Goal: Information Seeking & Learning: Learn about a topic

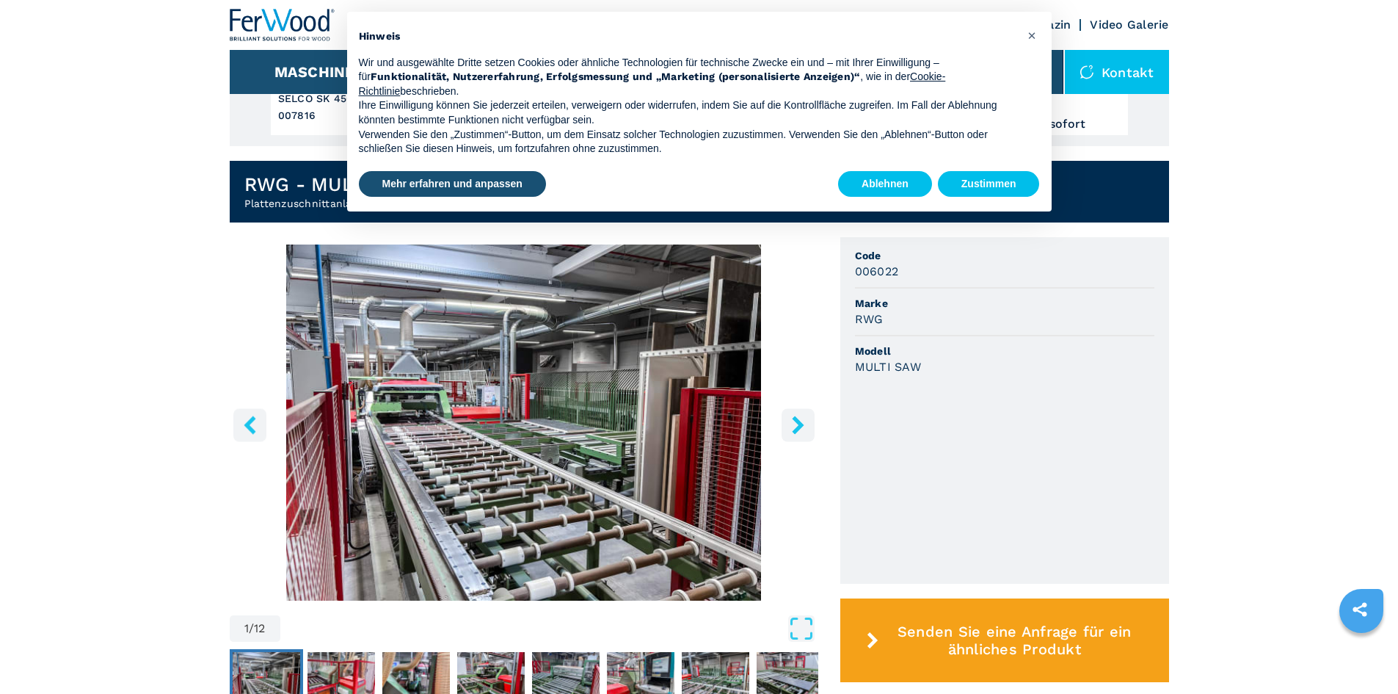
scroll to position [220, 0]
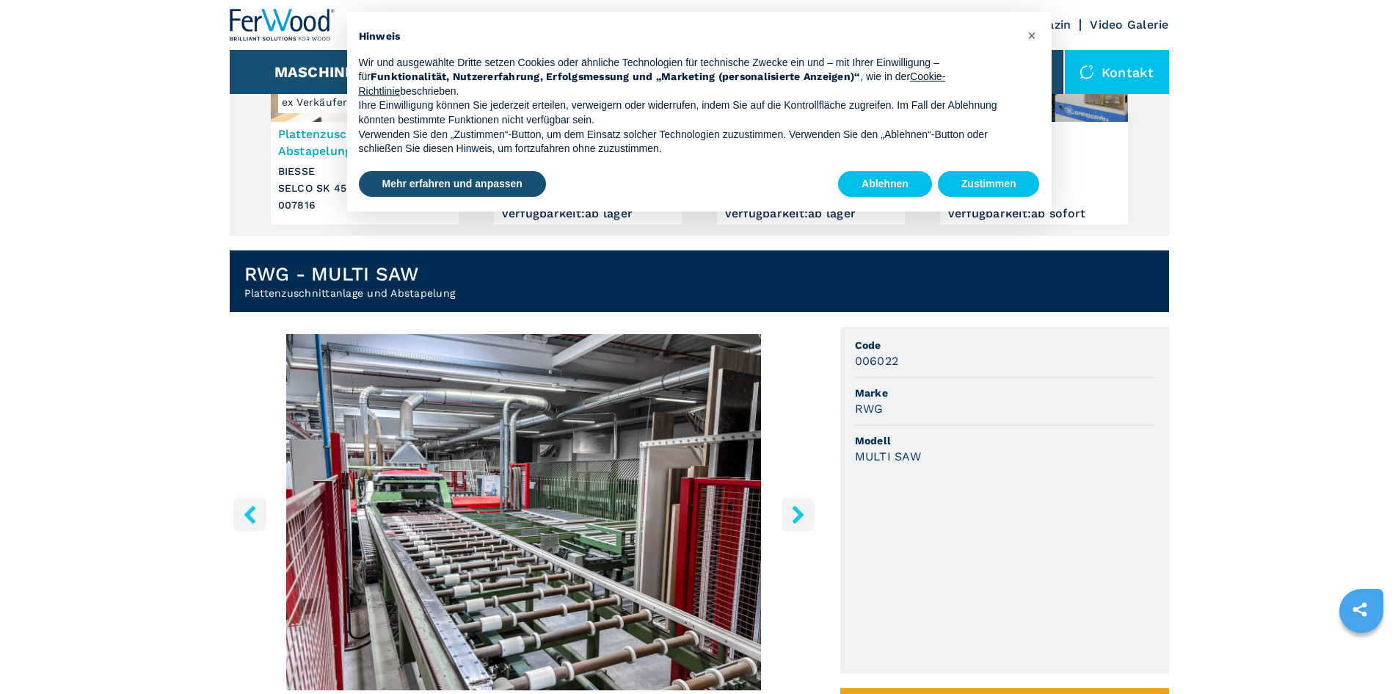
click at [799, 518] on icon "right-button" at bounding box center [798, 514] width 12 height 18
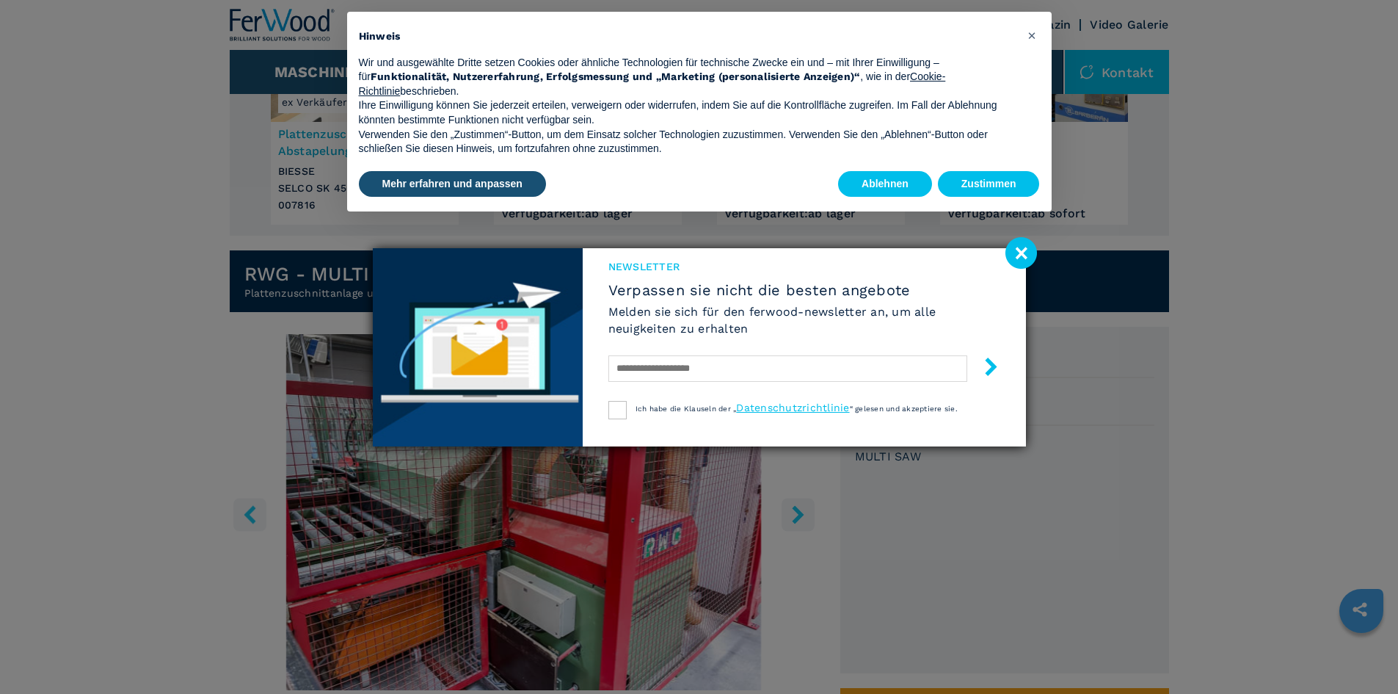
click at [799, 518] on div "Newsletter Verpassen sie nicht die besten angebote [PERSON_NAME] sie sich für d…" at bounding box center [699, 347] width 1398 height 694
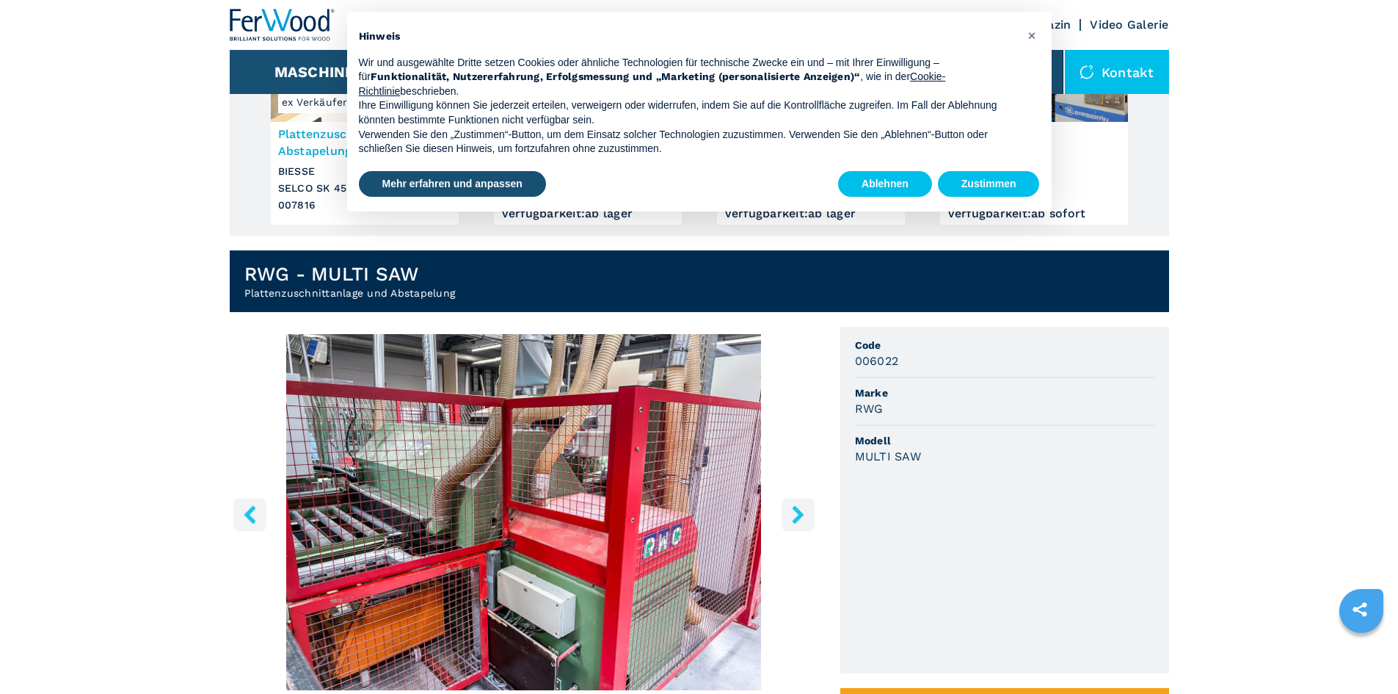
click at [800, 514] on icon "right-button" at bounding box center [798, 514] width 12 height 18
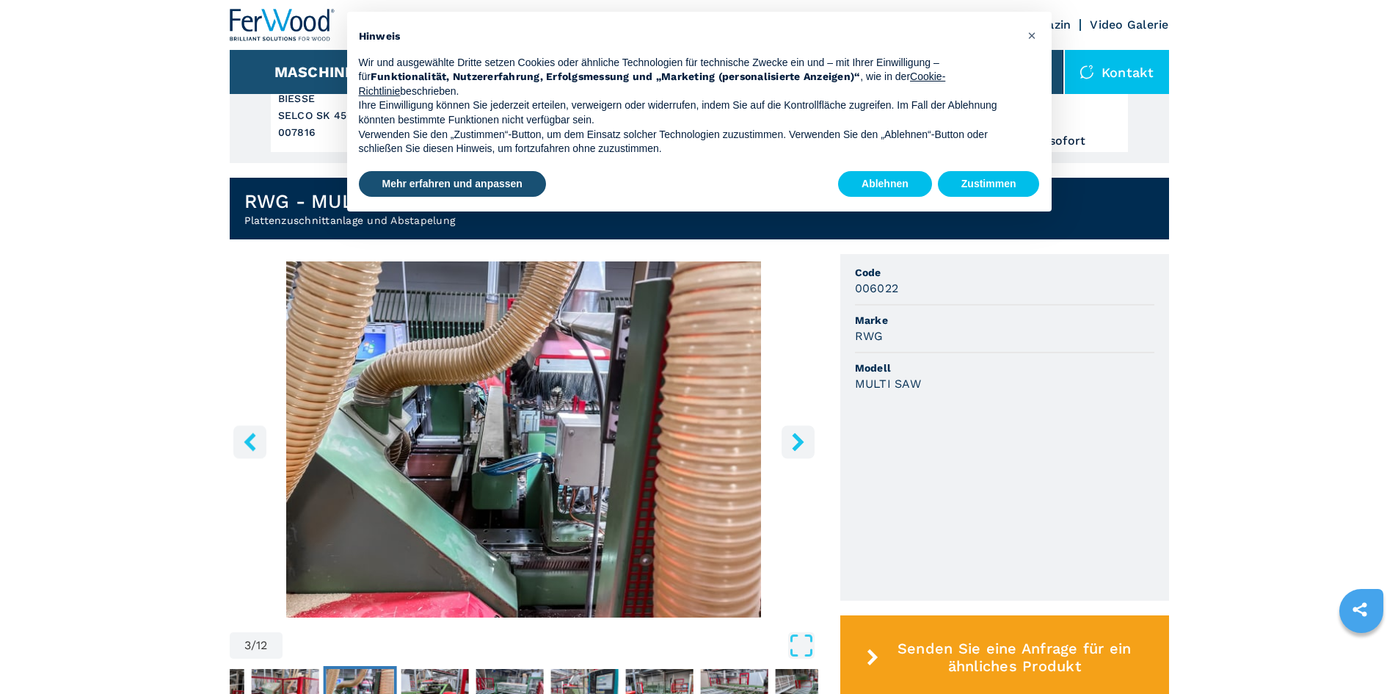
scroll to position [294, 0]
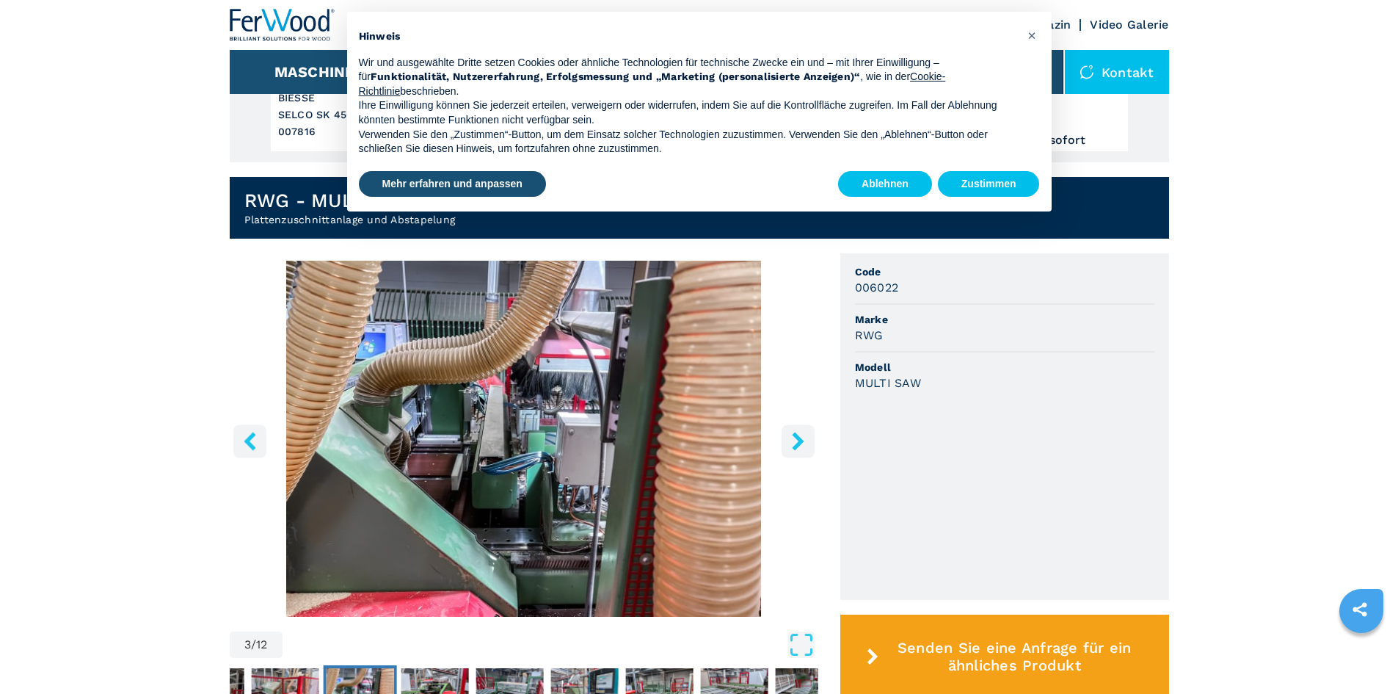
click at [786, 441] on button "right-button" at bounding box center [798, 440] width 33 height 33
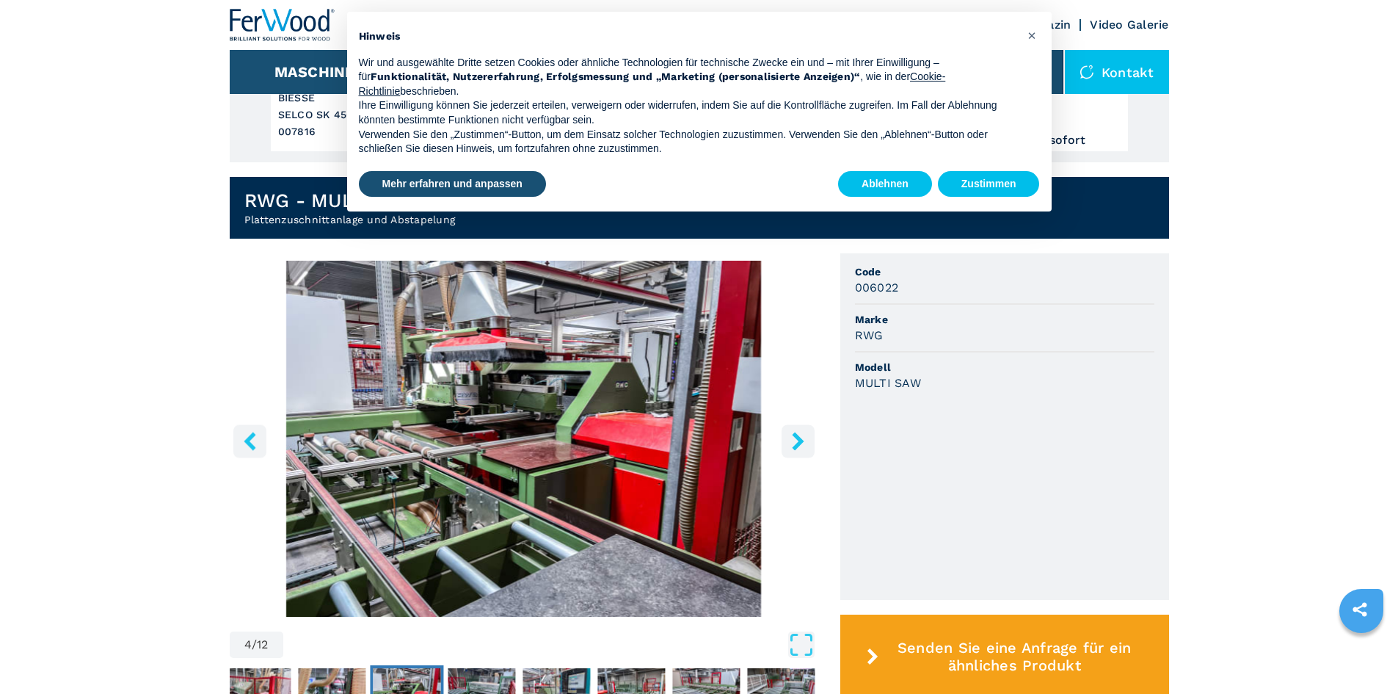
click at [786, 441] on button "right-button" at bounding box center [798, 440] width 33 height 33
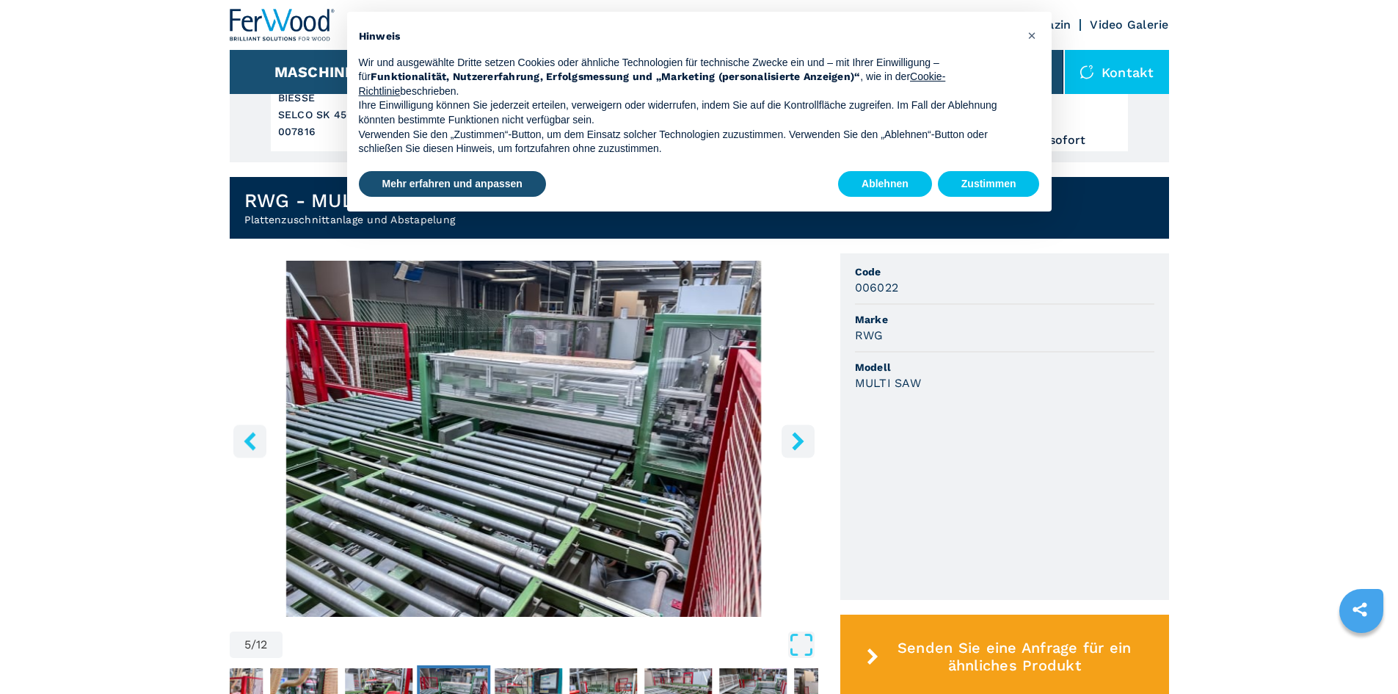
click at [786, 441] on button "right-button" at bounding box center [798, 440] width 33 height 33
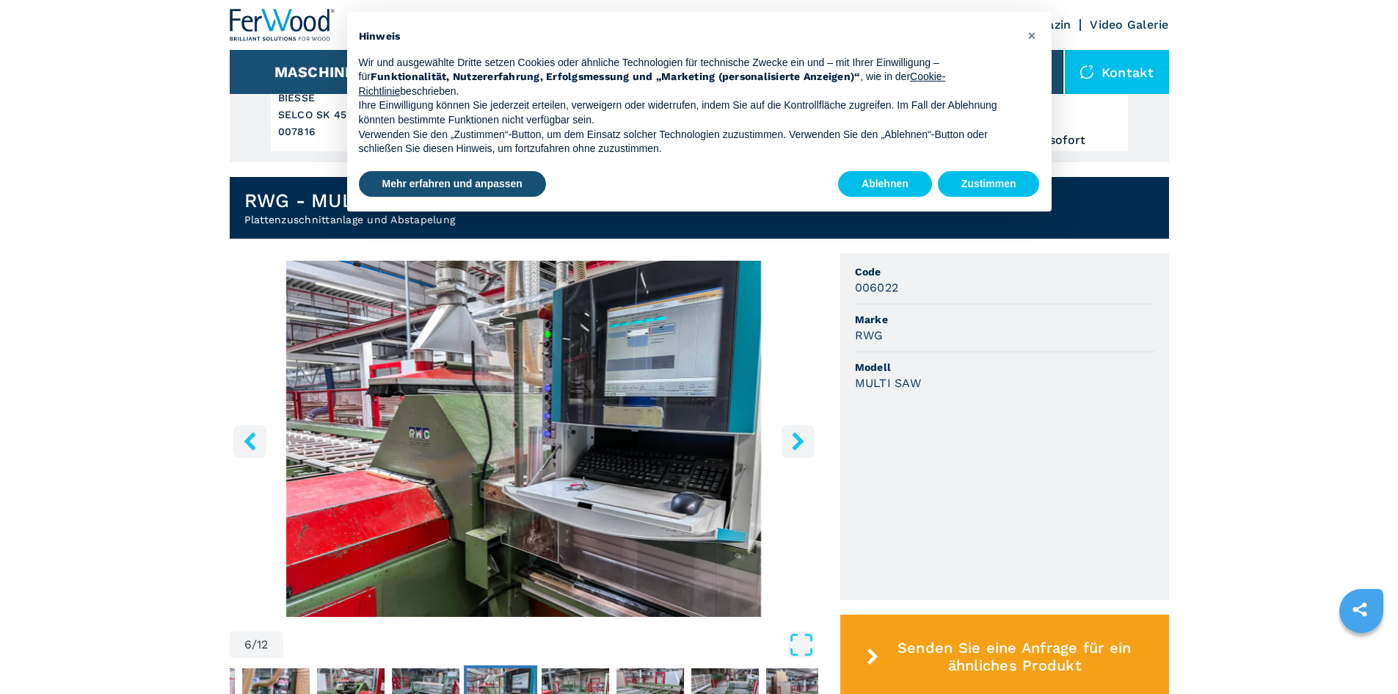
click at [786, 441] on button "right-button" at bounding box center [798, 440] width 33 height 33
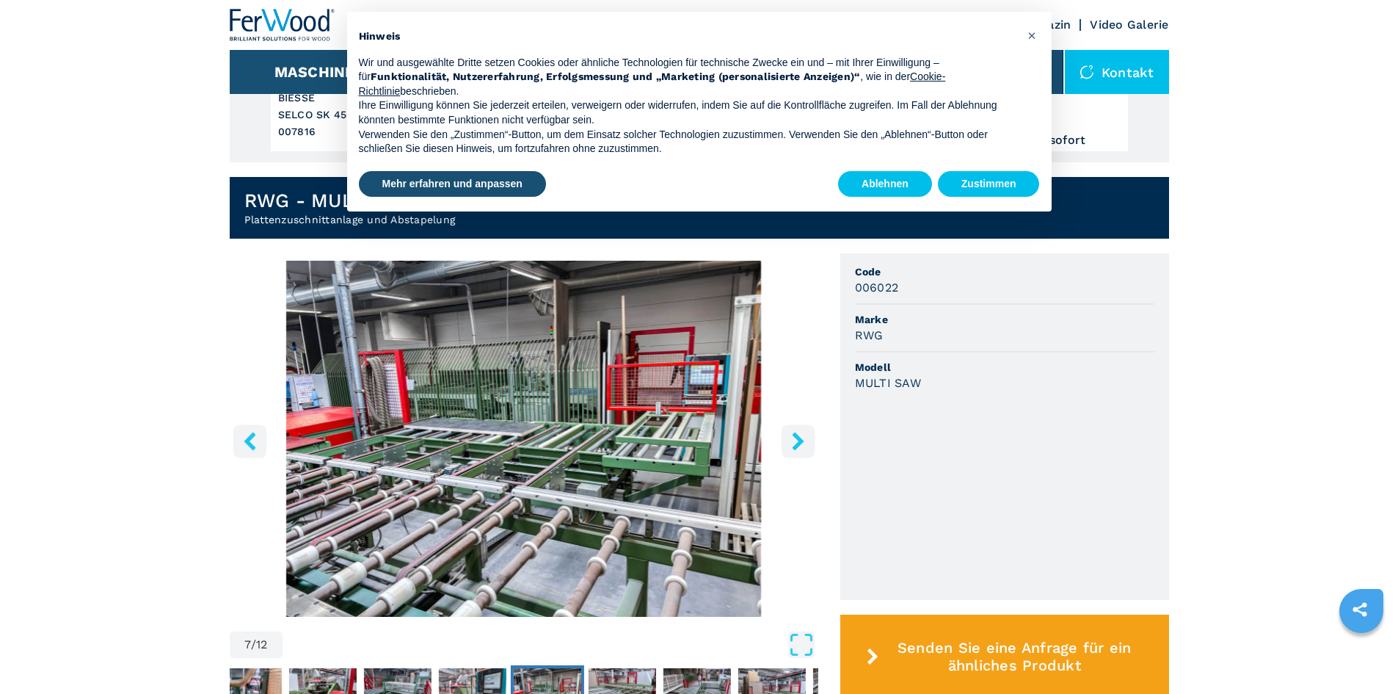
click at [786, 441] on button "right-button" at bounding box center [798, 440] width 33 height 33
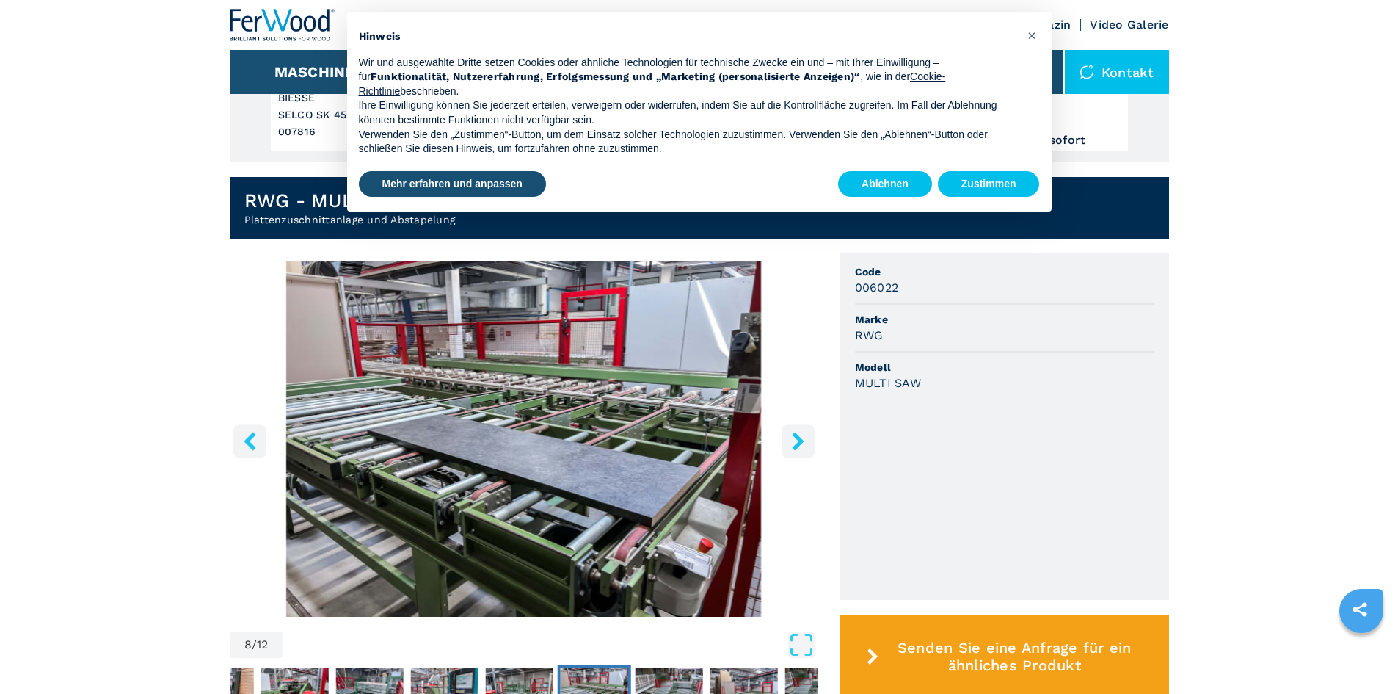
click at [786, 441] on button "right-button" at bounding box center [798, 440] width 33 height 33
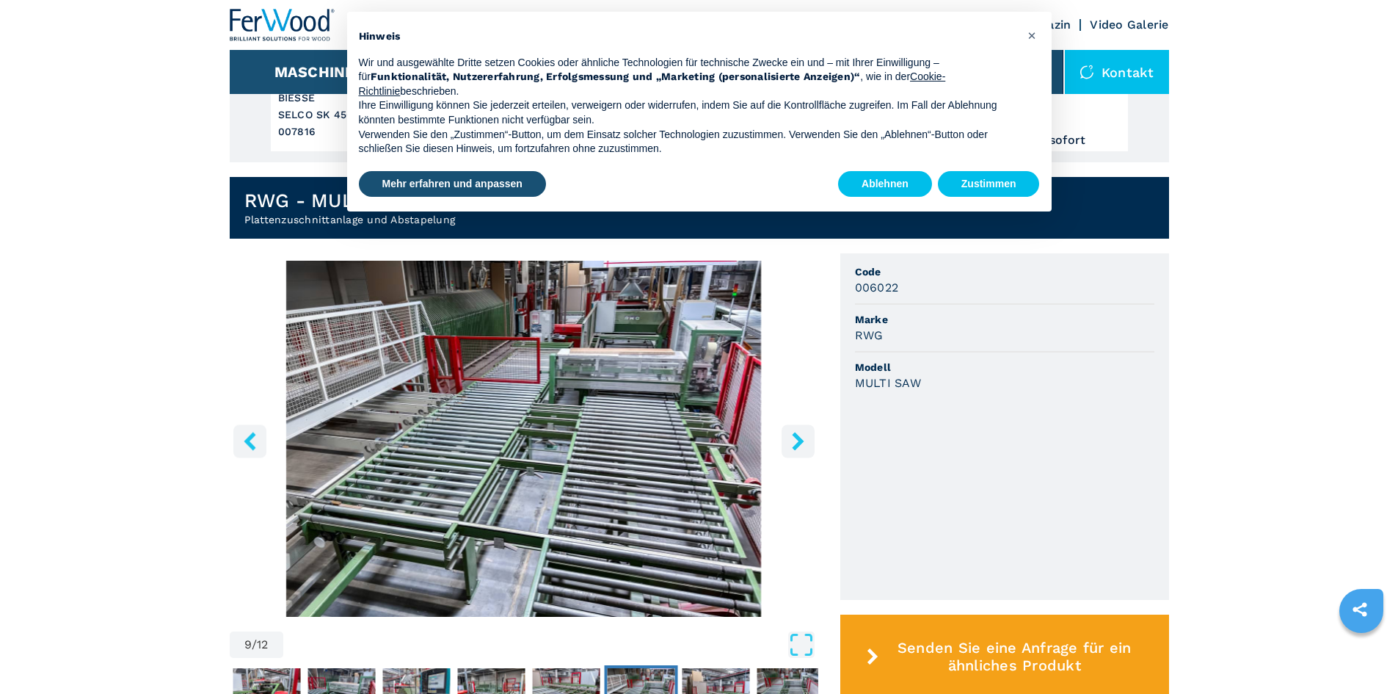
click at [786, 441] on button "right-button" at bounding box center [798, 440] width 33 height 33
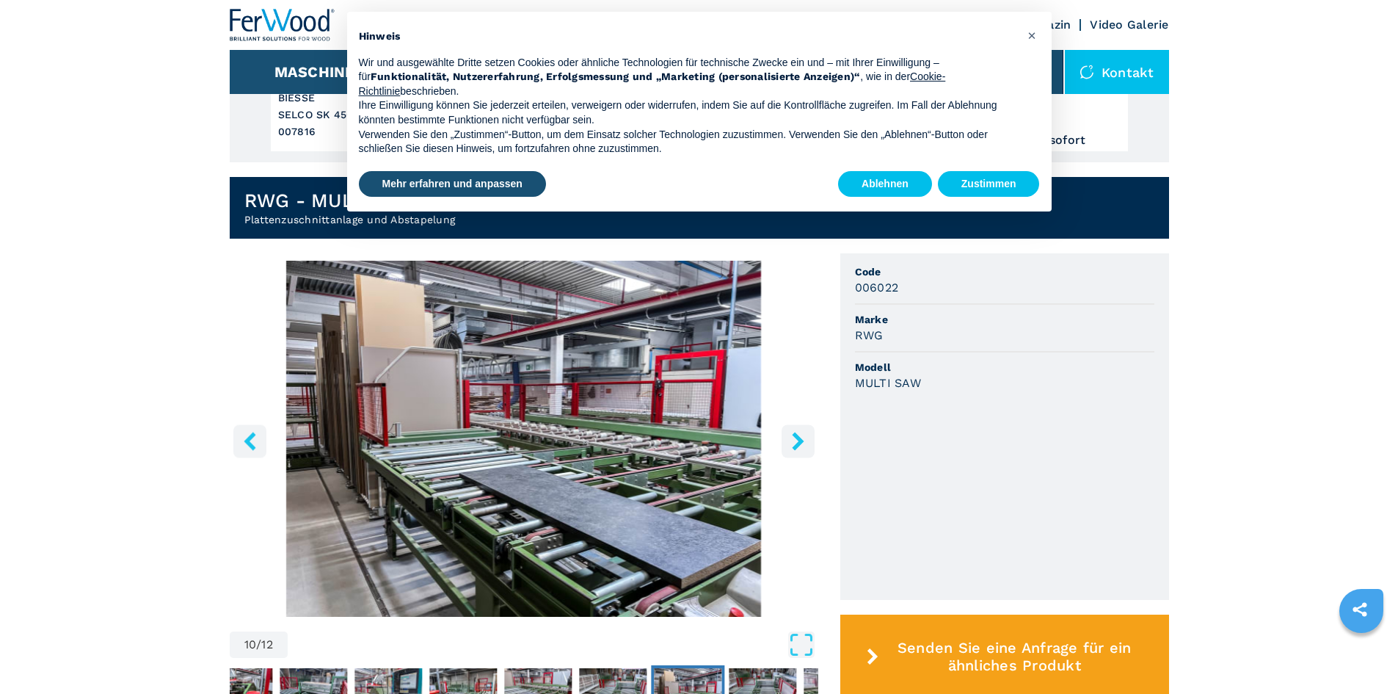
click at [786, 441] on button "right-button" at bounding box center [798, 440] width 33 height 33
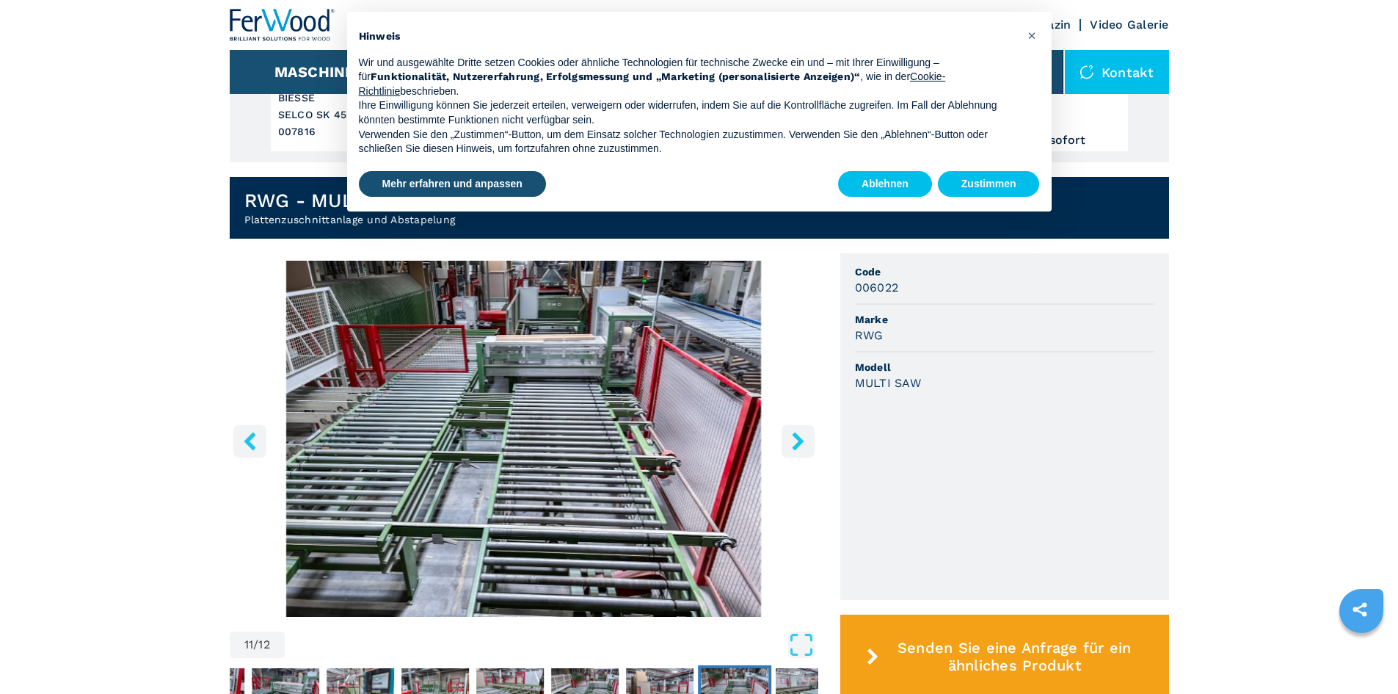
click at [786, 441] on button "right-button" at bounding box center [798, 440] width 33 height 33
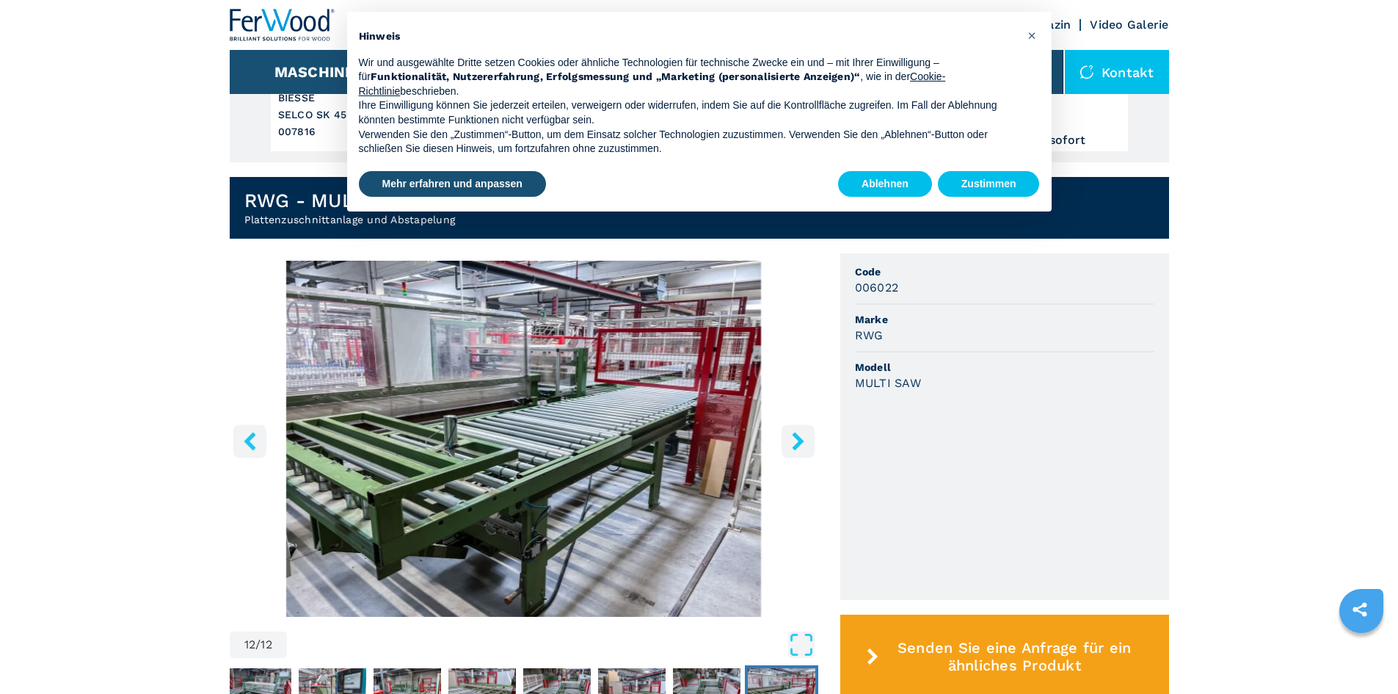
click at [786, 441] on button "right-button" at bounding box center [798, 440] width 33 height 33
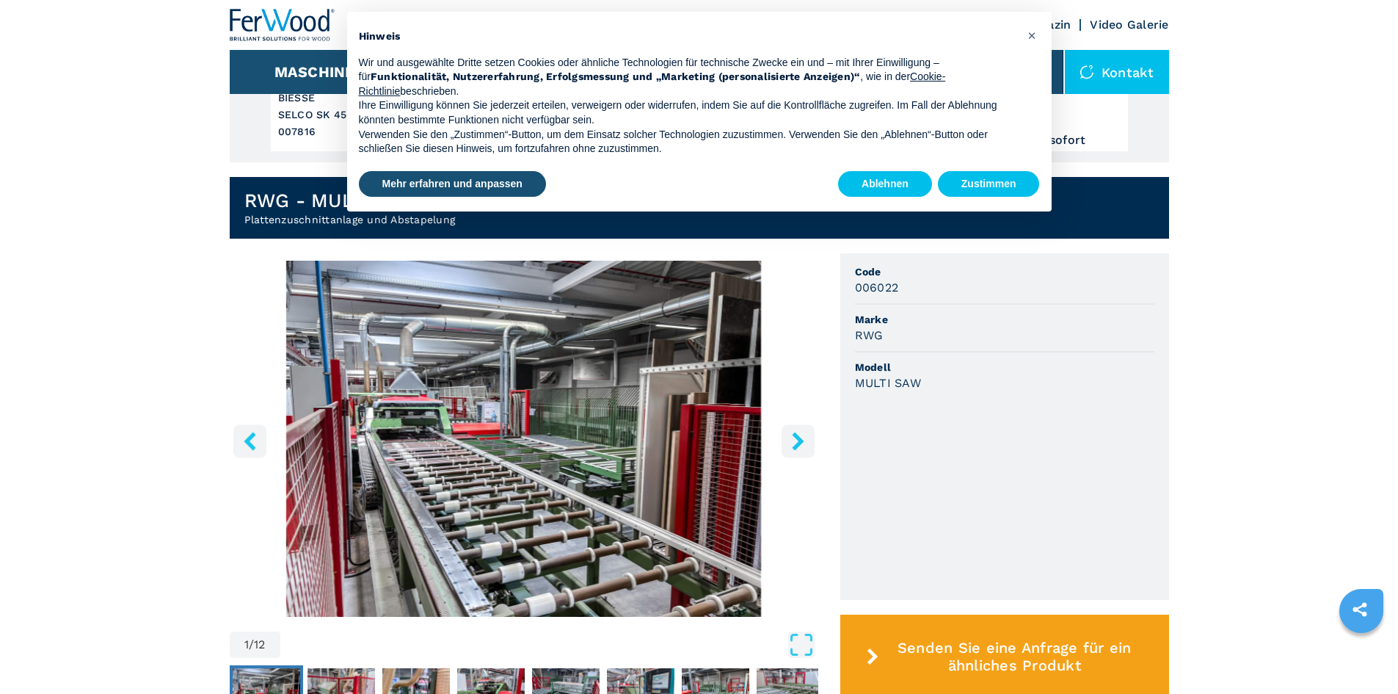
click at [786, 441] on button "right-button" at bounding box center [798, 440] width 33 height 33
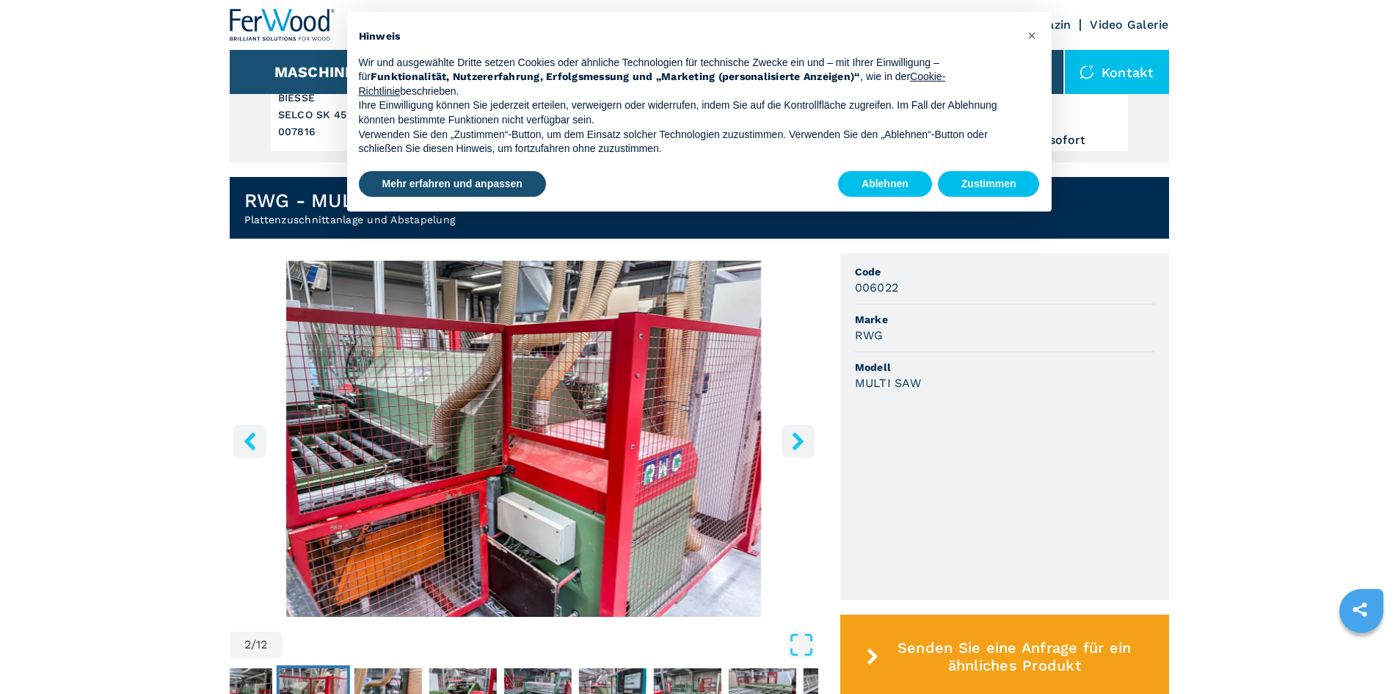
click at [786, 441] on button "right-button" at bounding box center [798, 440] width 33 height 33
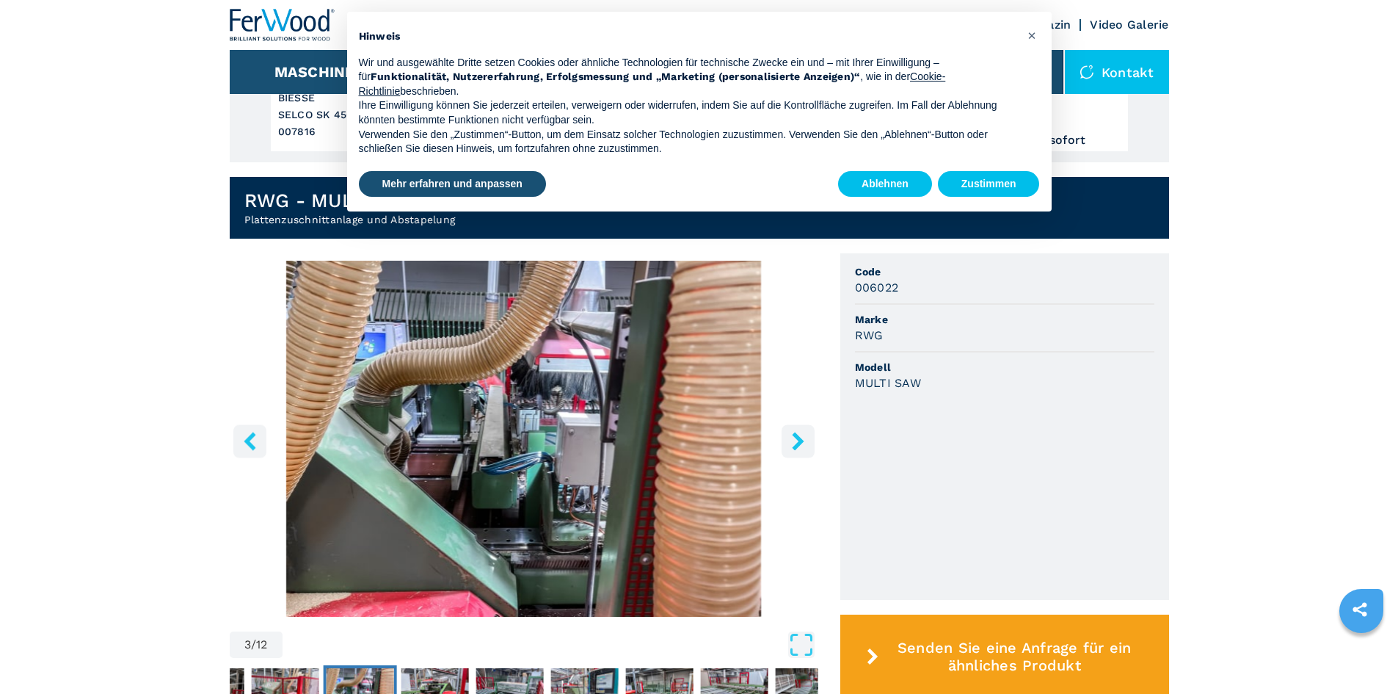
click at [786, 441] on button "right-button" at bounding box center [798, 440] width 33 height 33
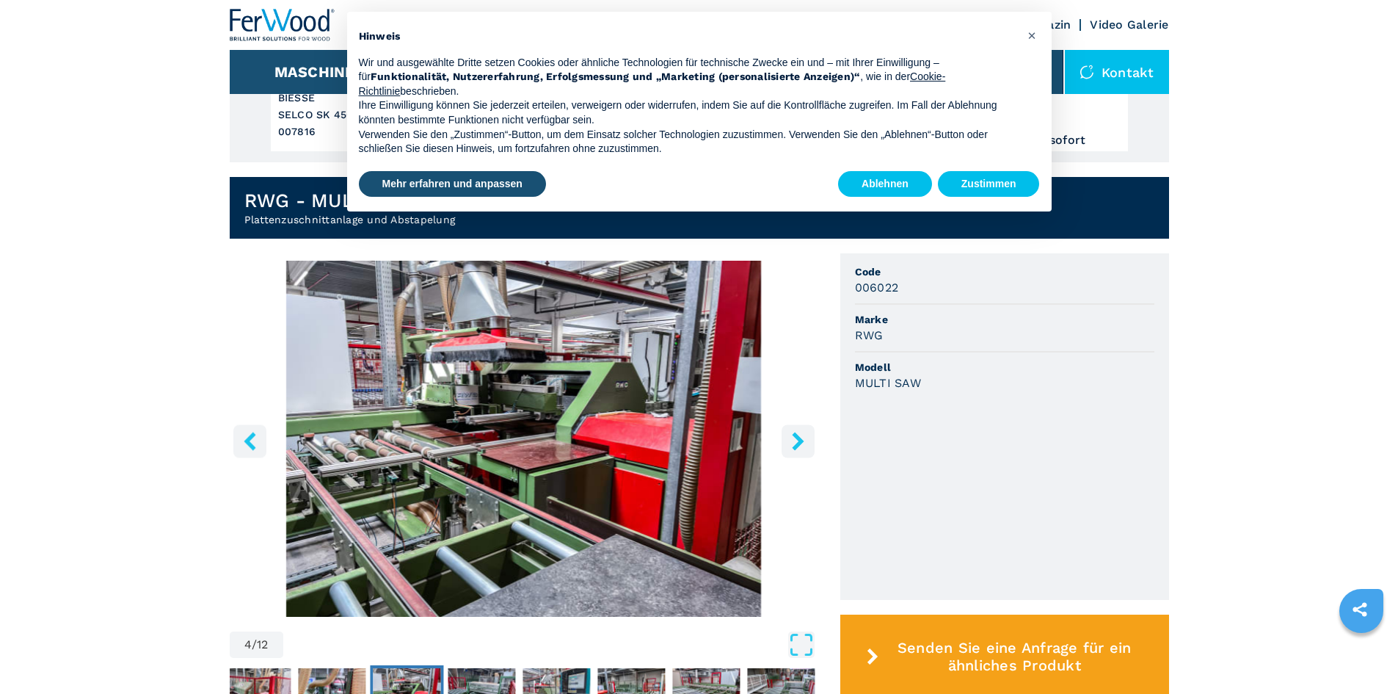
click at [786, 441] on button "right-button" at bounding box center [798, 440] width 33 height 33
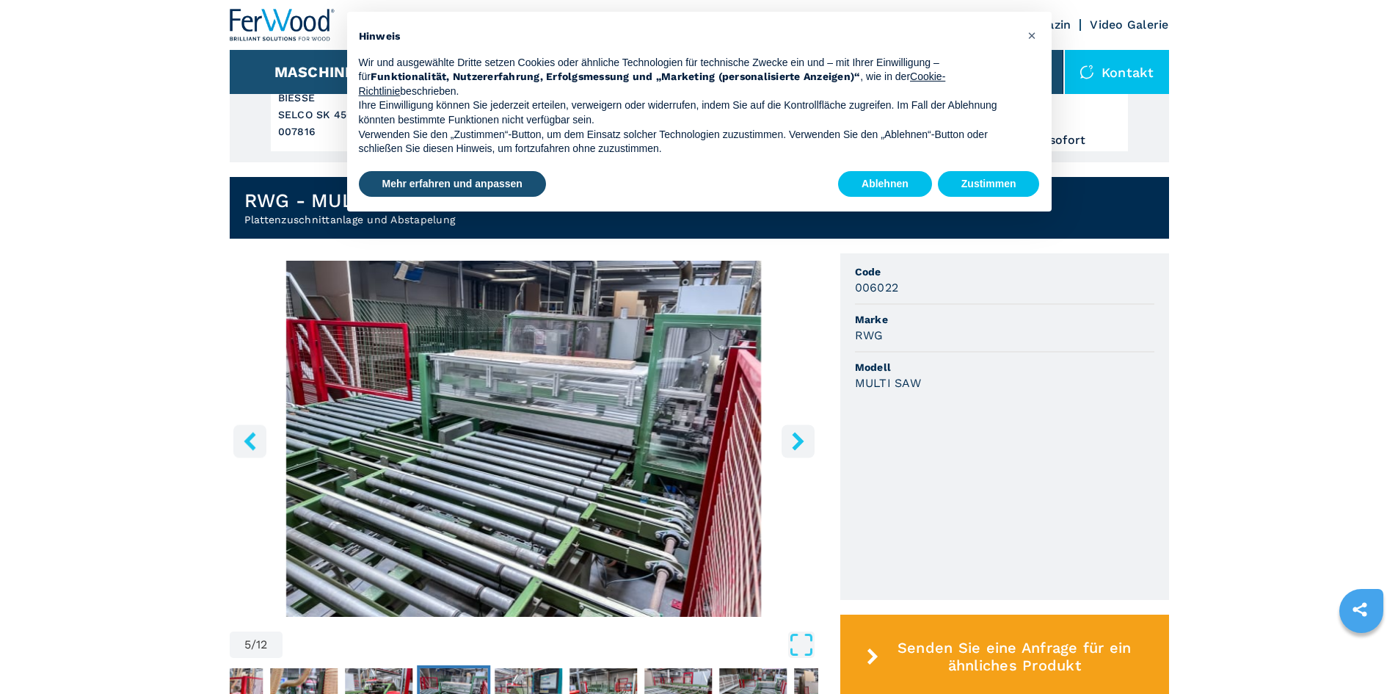
click at [786, 441] on button "right-button" at bounding box center [798, 440] width 33 height 33
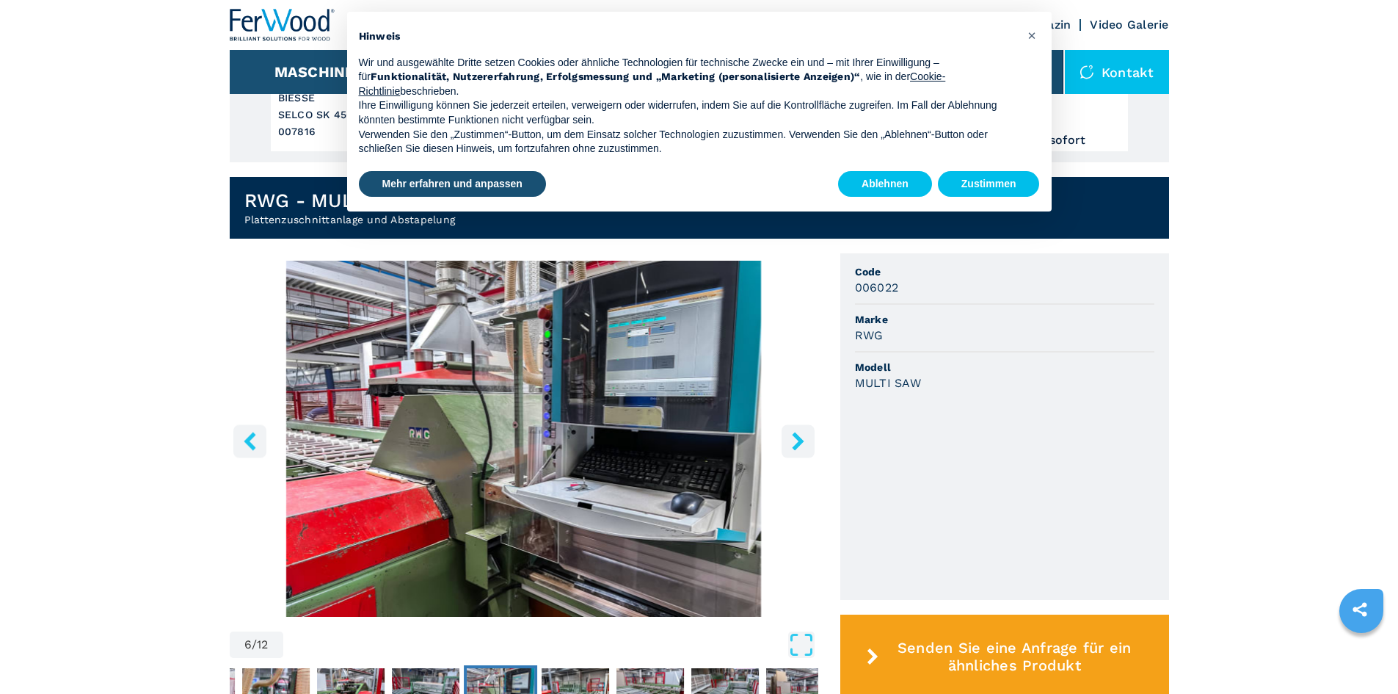
click at [786, 441] on button "right-button" at bounding box center [798, 440] width 33 height 33
